Goal: Task Accomplishment & Management: Understand process/instructions

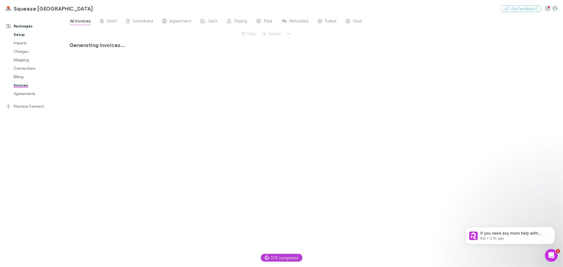
click at [22, 34] on link "Setup" at bounding box center [40, 34] width 64 height 8
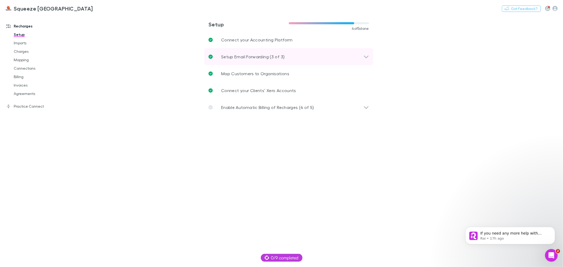
click at [286, 57] on div "Setup Email Forwarding (3 of 3)" at bounding box center [286, 57] width 155 height 6
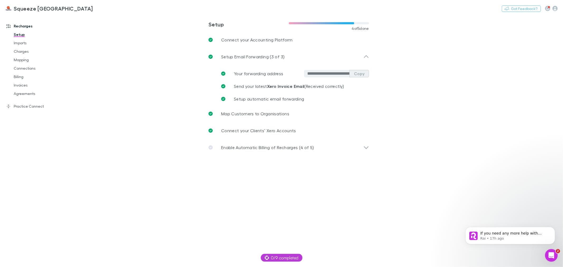
click at [358, 73] on button "Copy" at bounding box center [360, 73] width 20 height 7
